Goal: Contribute content: Contribute content

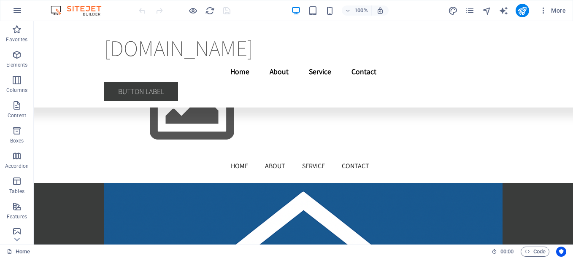
scroll to position [17960, 0]
click at [558, 10] on span "More" at bounding box center [553, 10] width 27 height 8
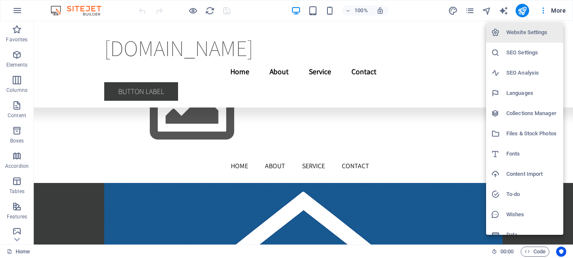
scroll to position [10, 0]
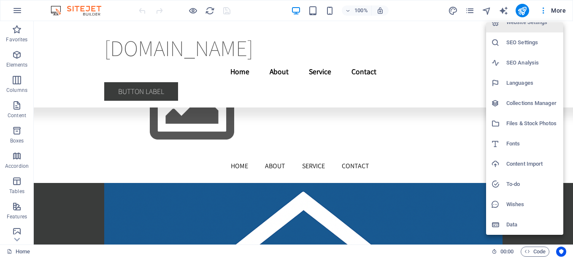
click at [208, 11] on div at bounding box center [286, 129] width 573 height 258
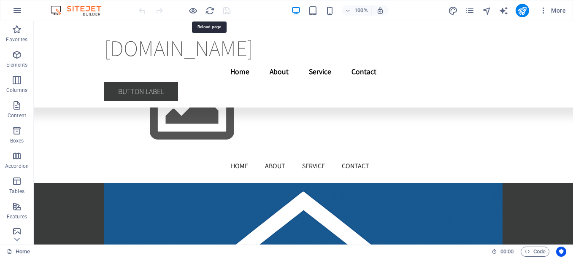
click at [208, 11] on icon "reload" at bounding box center [210, 11] width 10 height 10
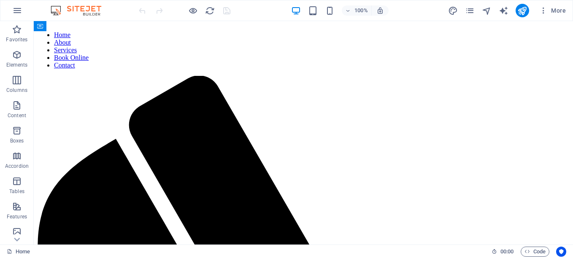
scroll to position [3842, 0]
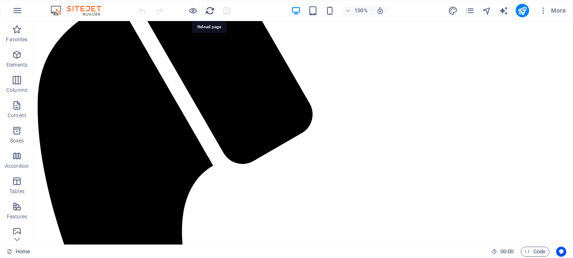
click at [206, 11] on icon "reload" at bounding box center [210, 11] width 10 height 10
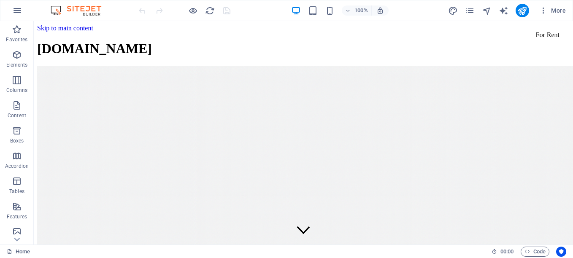
scroll to position [0, 0]
click at [13, 8] on icon "button" at bounding box center [17, 10] width 10 height 10
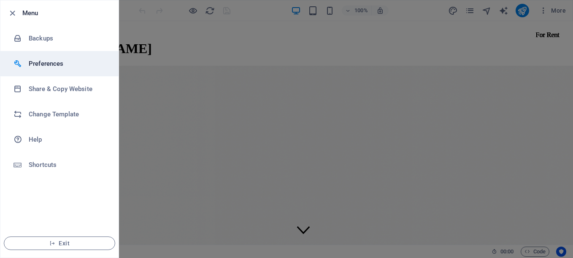
click at [66, 58] on li "Preferences" at bounding box center [59, 63] width 118 height 25
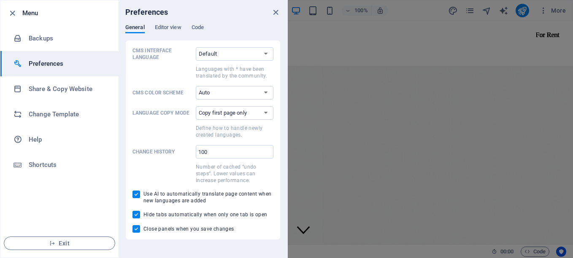
click at [33, 68] on h6 "Preferences" at bounding box center [68, 64] width 78 height 10
click at [170, 30] on span "Editor view" at bounding box center [168, 28] width 27 height 12
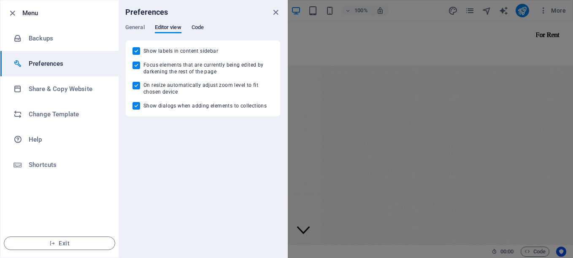
click at [197, 26] on span "Code" at bounding box center [198, 28] width 12 height 12
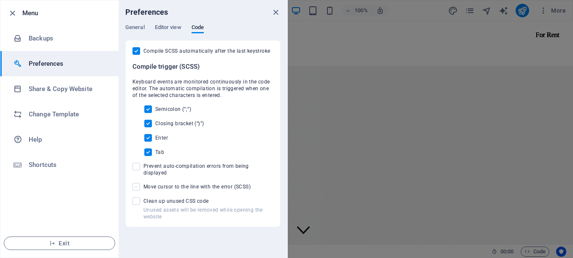
click at [139, 183] on span at bounding box center [137, 187] width 8 height 8
click at [139, 183] on input "Move cursor to the line with the error (SCSS)" at bounding box center [138, 187] width 11 height 8
checkbox input "true"
click at [136, 165] on span at bounding box center [137, 167] width 8 height 8
click at [136, 165] on input "Prevent auto-compilation errors from being displayed" at bounding box center [138, 167] width 11 height 8
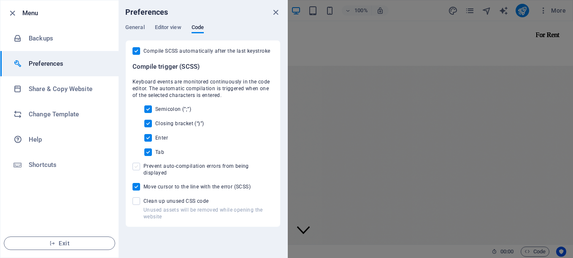
checkbox input "true"
click at [139, 198] on span at bounding box center [137, 202] width 8 height 8
click at [139, 198] on input "Unused assets will be removed while opening the website Clean up unused CSS code" at bounding box center [138, 202] width 11 height 8
checkbox input "true"
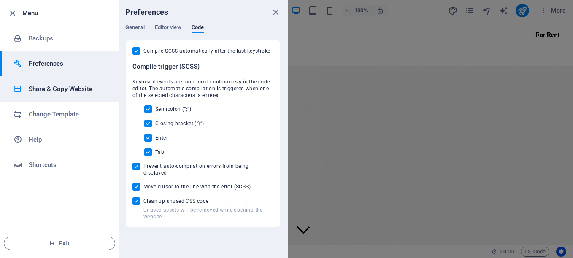
click at [49, 92] on h6 "Share & Copy Website" at bounding box center [68, 89] width 78 height 10
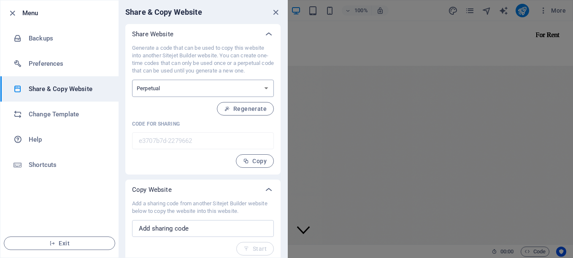
click at [209, 94] on select "One-time Perpetual" at bounding box center [203, 88] width 142 height 17
click at [132, 80] on select "One-time Perpetual" at bounding box center [203, 88] width 142 height 17
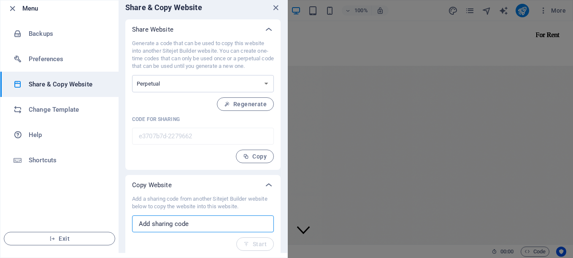
click at [207, 216] on input "text" at bounding box center [203, 224] width 142 height 17
paste input "<!loremip dolo> <sita cons="ad"> <elit> <sedd eiusmod="tem-9" /> <inci utla="et…"
type input "<!loremip dolo> <sita cons="ad"> <elit> <sedd eiusmod="tem-9" /> <inci utla="et…"
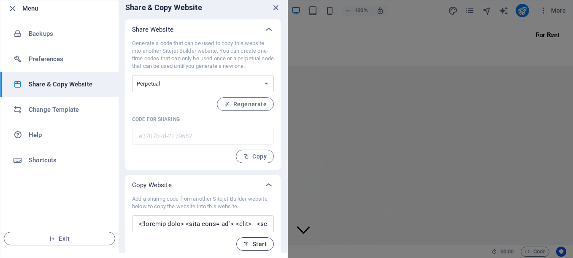
click at [260, 245] on span "Start" at bounding box center [255, 244] width 23 height 7
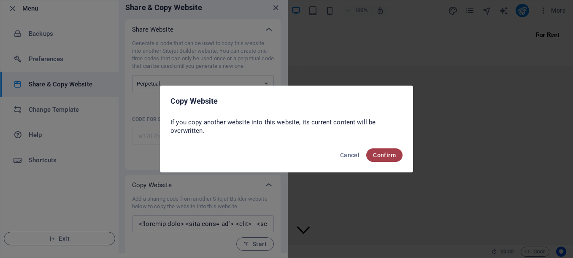
click at [386, 154] on span "Confirm" at bounding box center [384, 155] width 23 height 7
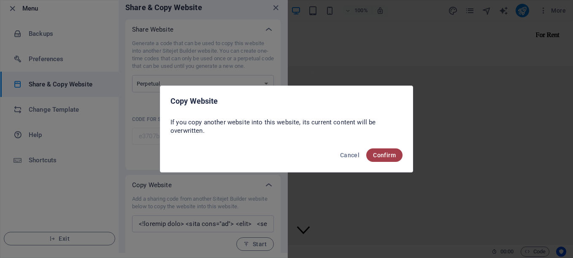
click at [386, 154] on span "Confirm" at bounding box center [384, 155] width 23 height 7
click at [379, 155] on span "Confirm" at bounding box center [384, 155] width 23 height 7
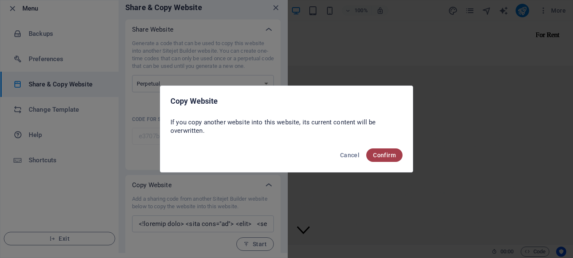
click at [379, 155] on span "Confirm" at bounding box center [384, 155] width 23 height 7
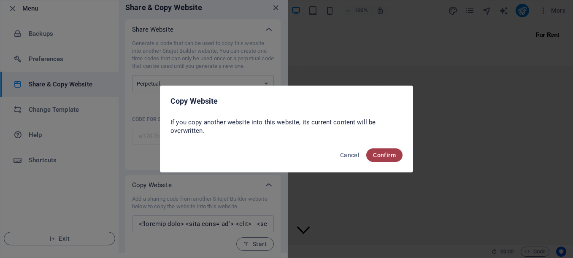
click at [379, 155] on span "Confirm" at bounding box center [384, 155] width 23 height 7
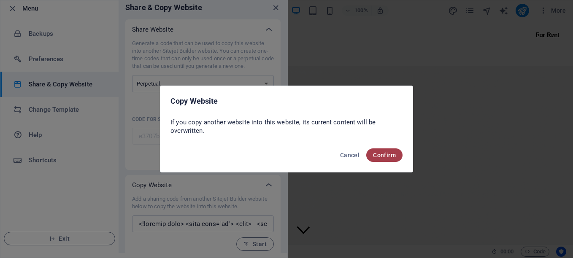
click at [390, 153] on span "Confirm" at bounding box center [384, 155] width 23 height 7
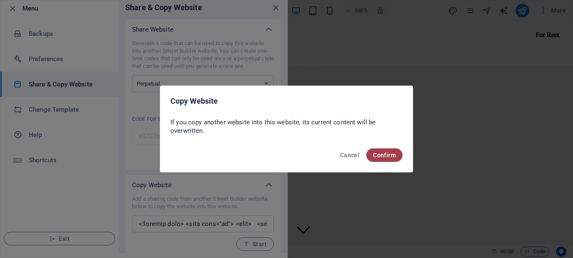
click at [390, 153] on span "Confirm" at bounding box center [384, 155] width 23 height 7
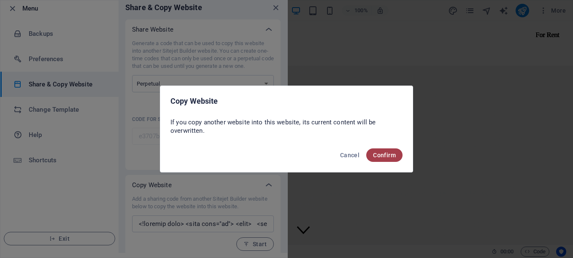
click at [390, 153] on span "Confirm" at bounding box center [384, 155] width 23 height 7
click at [389, 153] on span "Confirm" at bounding box center [384, 155] width 23 height 7
click at [372, 154] on button "Confirm" at bounding box center [385, 156] width 36 height 14
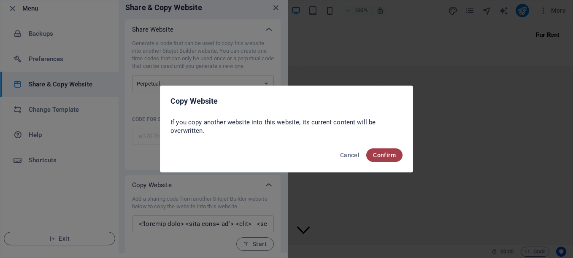
click at [372, 154] on button "Confirm" at bounding box center [385, 156] width 36 height 14
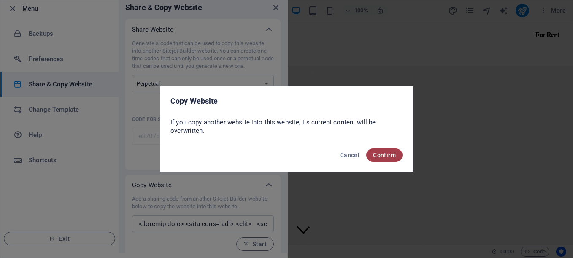
click at [372, 154] on button "Confirm" at bounding box center [385, 156] width 36 height 14
click at [350, 153] on span "Cancel" at bounding box center [349, 155] width 19 height 7
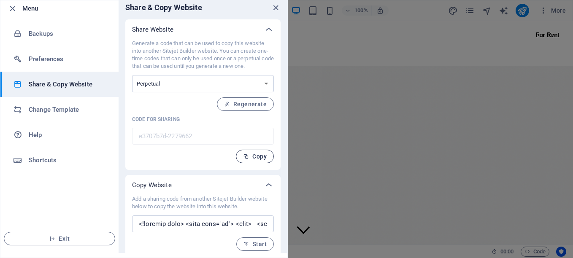
click at [243, 158] on button "Copy" at bounding box center [255, 157] width 38 height 14
click at [253, 242] on span "Start" at bounding box center [255, 244] width 23 height 7
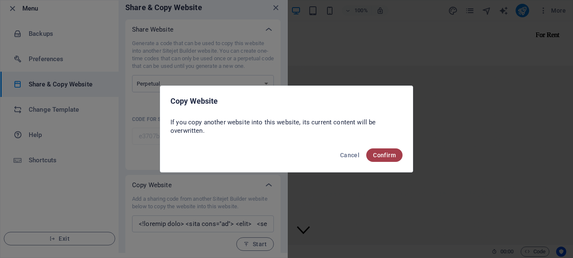
click at [388, 155] on span "Confirm" at bounding box center [384, 155] width 23 height 7
click at [376, 153] on span "Confirm" at bounding box center [384, 155] width 23 height 7
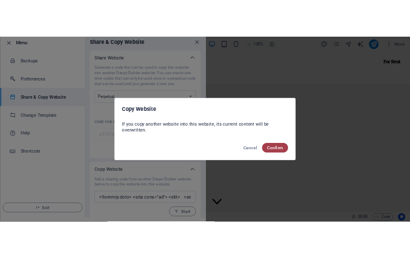
scroll to position [3842, 0]
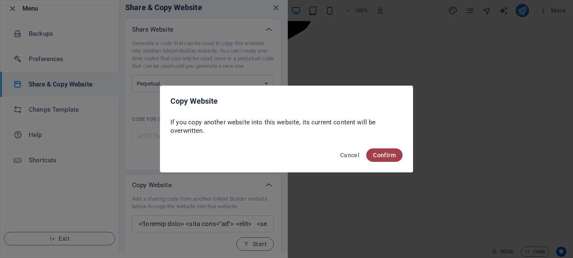
click at [379, 151] on button "Confirm" at bounding box center [385, 156] width 36 height 14
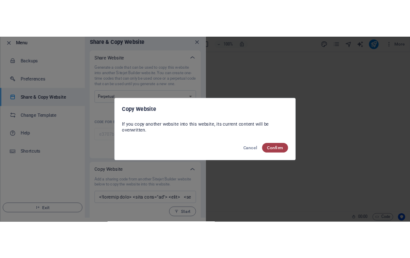
scroll to position [3937, 0]
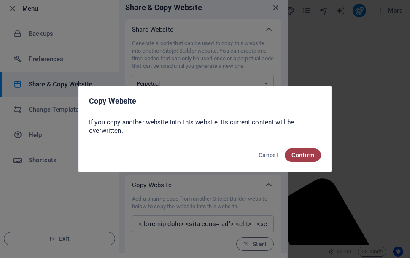
click at [310, 159] on button "Confirm" at bounding box center [303, 156] width 36 height 14
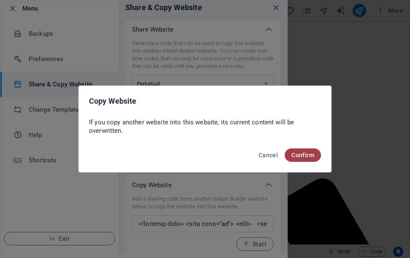
click at [310, 159] on button "Confirm" at bounding box center [303, 156] width 36 height 14
click at [301, 153] on span "Confirm" at bounding box center [303, 155] width 23 height 7
click at [260, 148] on div "Cancel Confirm" at bounding box center [205, 158] width 253 height 29
click at [261, 157] on span "Cancel" at bounding box center [268, 155] width 19 height 7
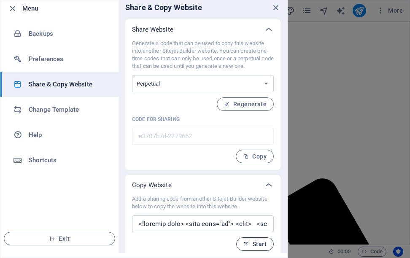
click at [248, 248] on button "Start" at bounding box center [255, 245] width 38 height 14
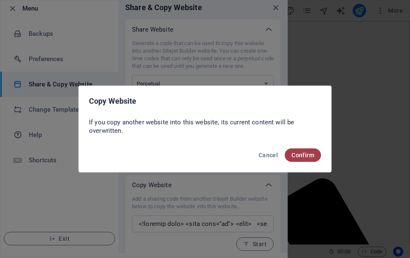
click at [312, 158] on span "Confirm" at bounding box center [303, 155] width 23 height 7
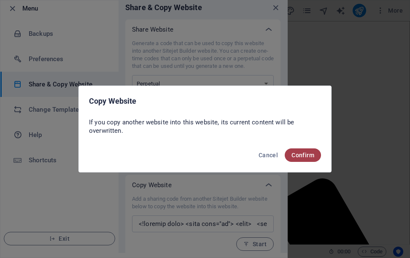
click at [299, 154] on span "Confirm" at bounding box center [303, 155] width 23 height 7
click at [266, 156] on span "Cancel" at bounding box center [268, 155] width 19 height 7
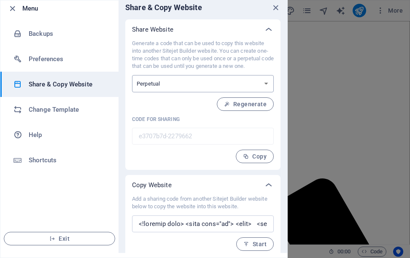
drag, startPoint x: 201, startPoint y: 143, endPoint x: 166, endPoint y: 80, distance: 71.4
click at [166, 80] on select "One-time Perpetual" at bounding box center [203, 83] width 142 height 17
select select "onetime"
click at [132, 75] on select "One-time Perpetual" at bounding box center [203, 83] width 142 height 17
click at [242, 110] on body "[DOMAIN_NAME] Home Favorites Elements Columns Content Boxes Accordion Tables Fe…" at bounding box center [205, 129] width 410 height 258
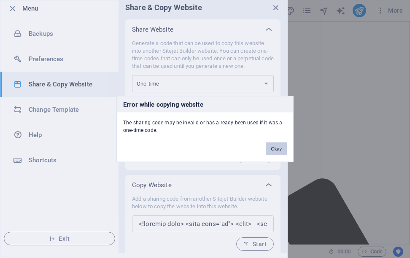
click at [275, 148] on button "Okay" at bounding box center [276, 149] width 21 height 13
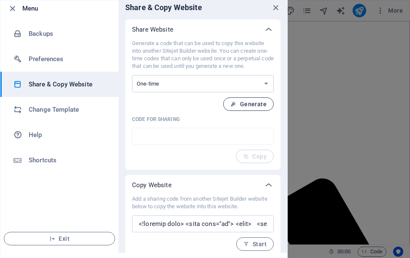
click at [255, 106] on span "Generate" at bounding box center [249, 104] width 36 height 7
type input "7045c943-2279662"
click at [211, 87] on select "One-time Perpetual" at bounding box center [203, 83] width 142 height 17
click at [208, 87] on select "One-time Perpetual" at bounding box center [203, 83] width 142 height 17
click at [252, 245] on span "Start" at bounding box center [255, 244] width 23 height 7
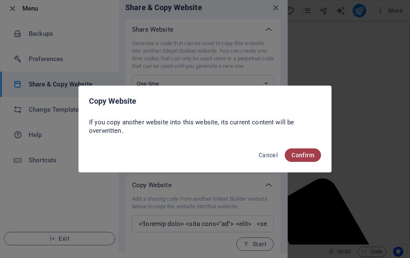
click at [303, 158] on span "Confirm" at bounding box center [303, 155] width 23 height 7
click at [299, 156] on span "Confirm" at bounding box center [303, 155] width 23 height 7
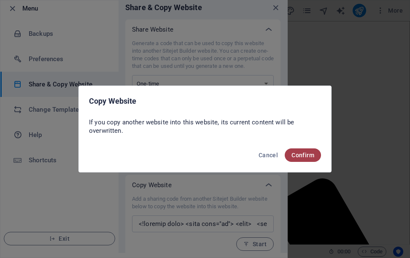
click at [299, 156] on span "Confirm" at bounding box center [303, 155] width 23 height 7
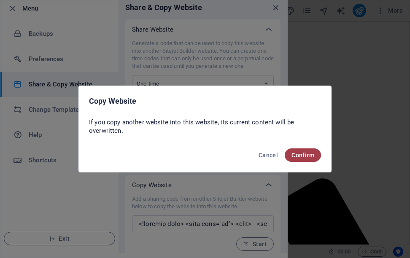
click at [299, 156] on span "Confirm" at bounding box center [303, 155] width 23 height 7
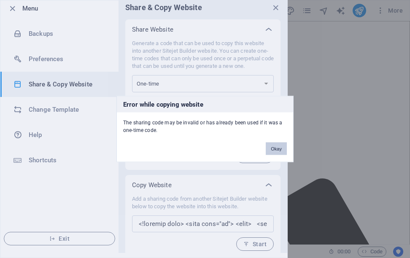
click at [275, 154] on button "Okay" at bounding box center [276, 149] width 21 height 13
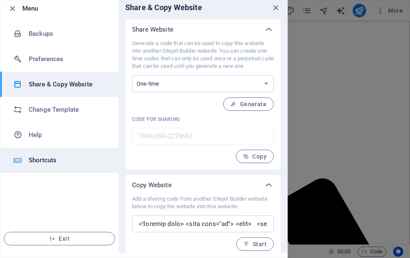
click at [27, 162] on div at bounding box center [21, 160] width 15 height 8
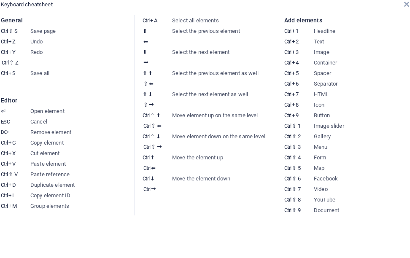
scroll to position [0, 0]
click at [324, 96] on dd "HTML" at bounding box center [364, 94] width 100 height 11
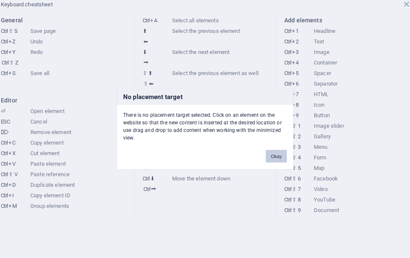
click at [280, 156] on button "Okay" at bounding box center [276, 156] width 21 height 13
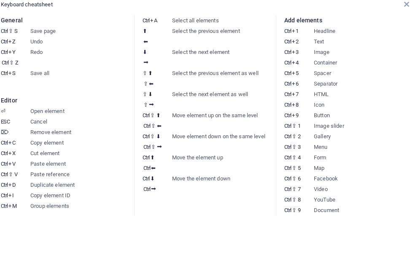
click at [16, 7] on span "Keyboard cheatsheet" at bounding box center [27, 4] width 52 height 6
click at [408, 5] on icon at bounding box center [407, 4] width 5 height 7
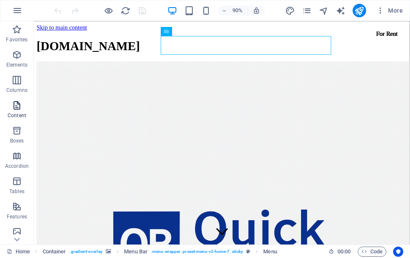
scroll to position [17911, 0]
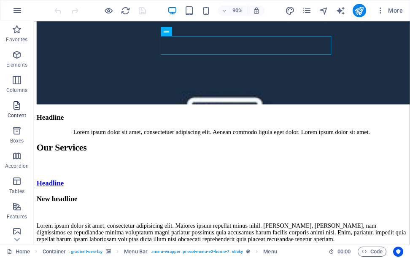
click at [16, 109] on icon "button" at bounding box center [17, 106] width 10 height 10
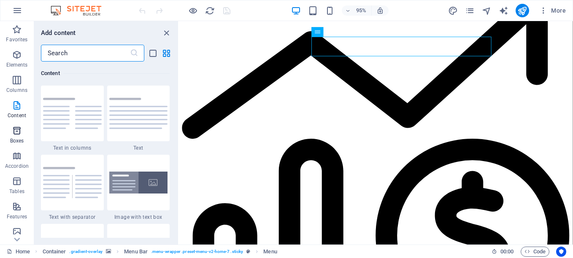
scroll to position [14696, 0]
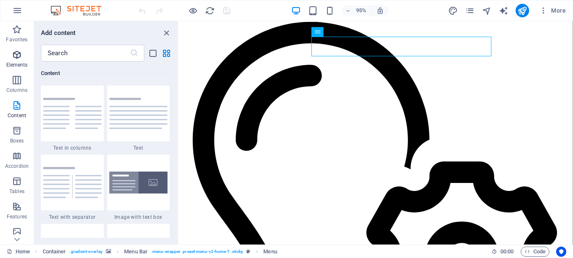
click at [5, 65] on span "Elements" at bounding box center [17, 60] width 34 height 20
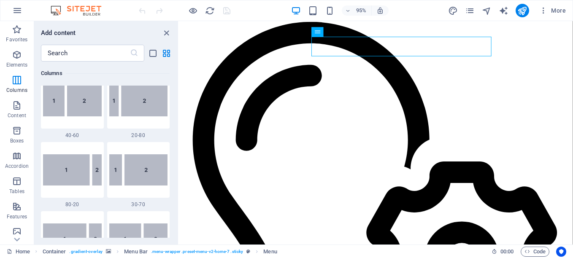
scroll to position [708, 0]
click at [19, 53] on icon "button" at bounding box center [17, 55] width 10 height 10
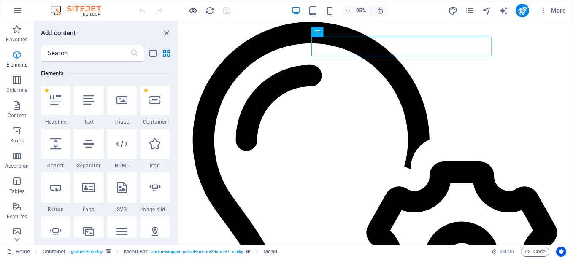
scroll to position [159, 0]
click at [122, 146] on icon at bounding box center [122, 144] width 11 height 11
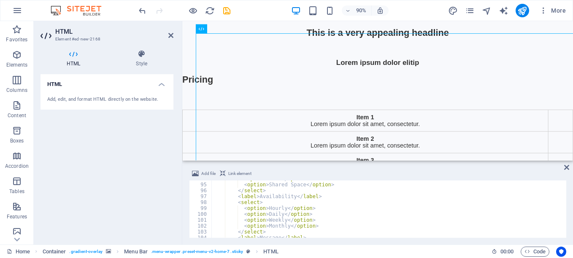
scroll to position [636, 0]
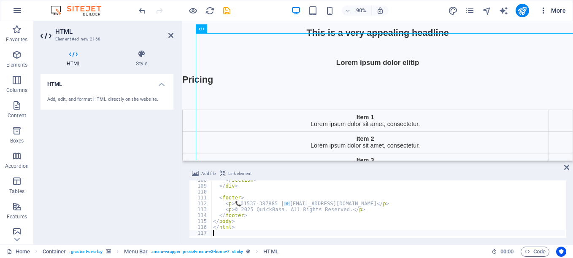
click at [544, 11] on icon "button" at bounding box center [544, 10] width 8 height 8
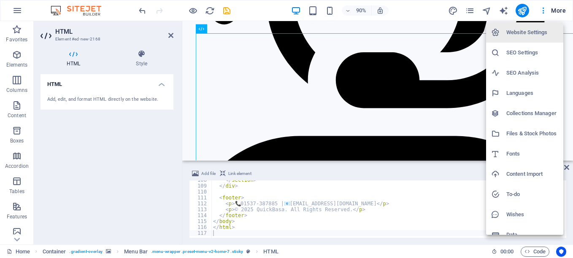
click at [520, 10] on div at bounding box center [286, 129] width 573 height 258
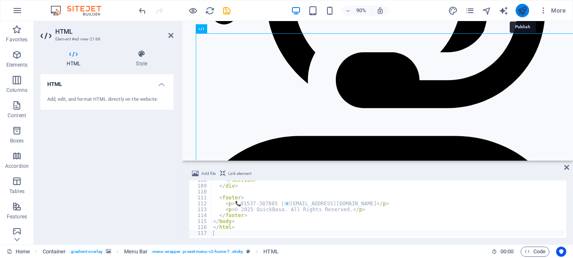
click at [522, 9] on icon "publish" at bounding box center [523, 11] width 10 height 10
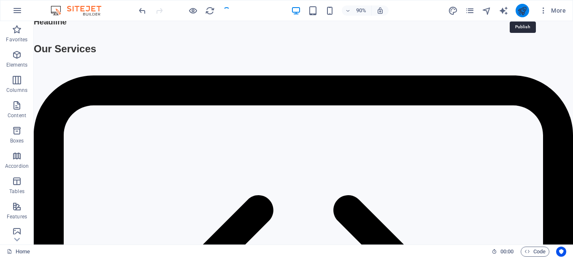
checkbox input "false"
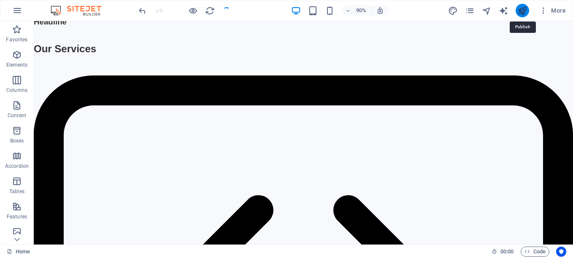
checkbox input "false"
